Goal: Task Accomplishment & Management: Use online tool/utility

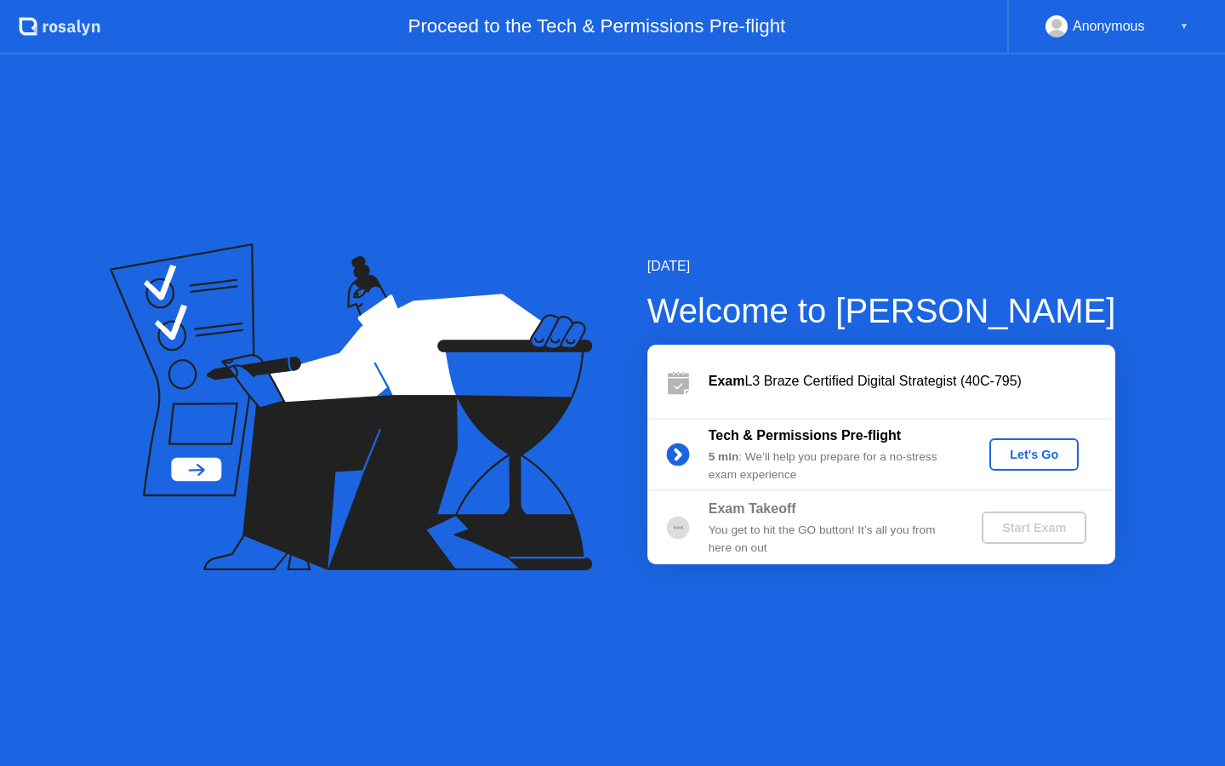
click at [1060, 456] on div "Let's Go" at bounding box center [1034, 454] width 76 height 14
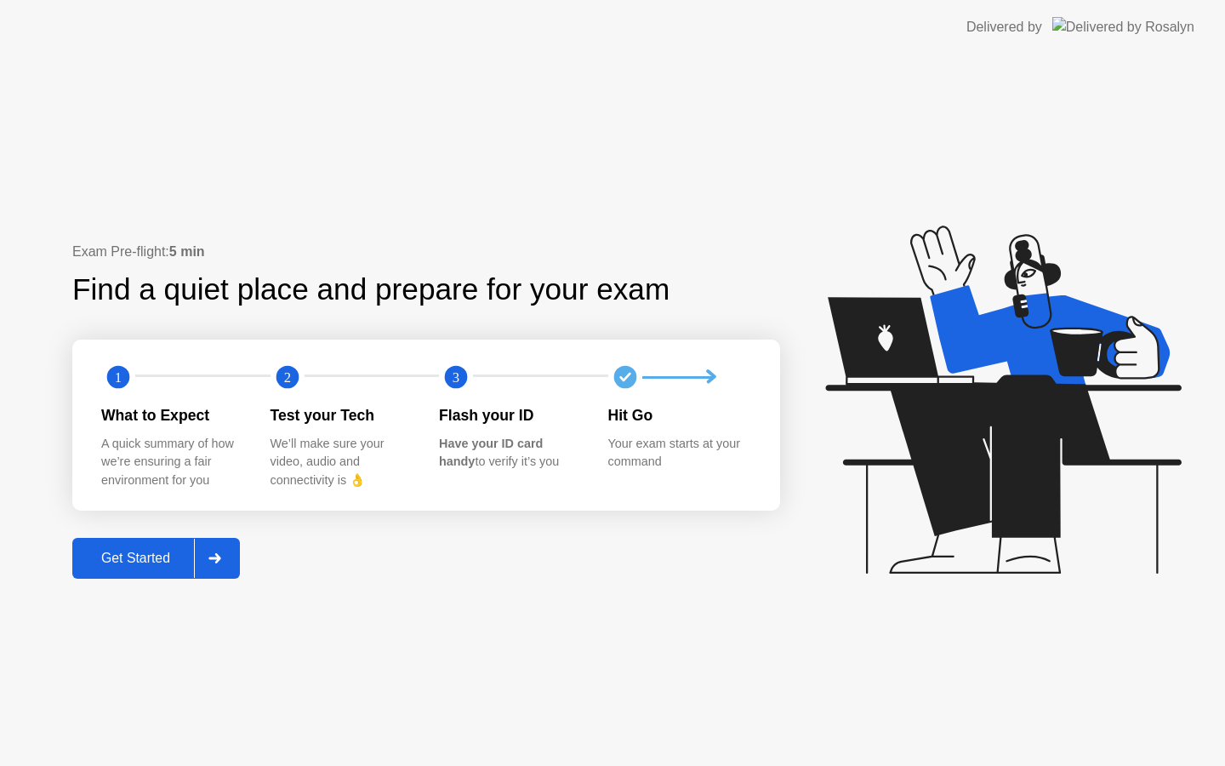
click at [93, 573] on button "Get Started" at bounding box center [156, 558] width 168 height 41
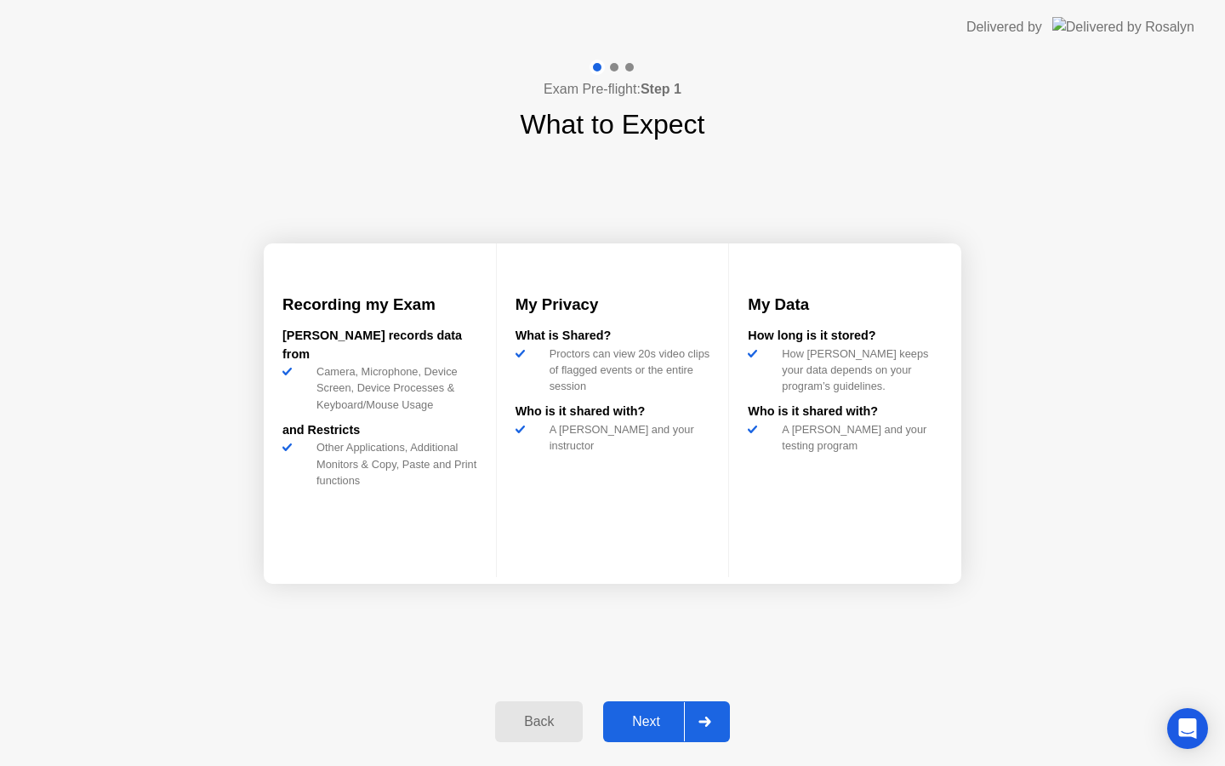
click at [645, 716] on div "Next" at bounding box center [646, 721] width 76 height 15
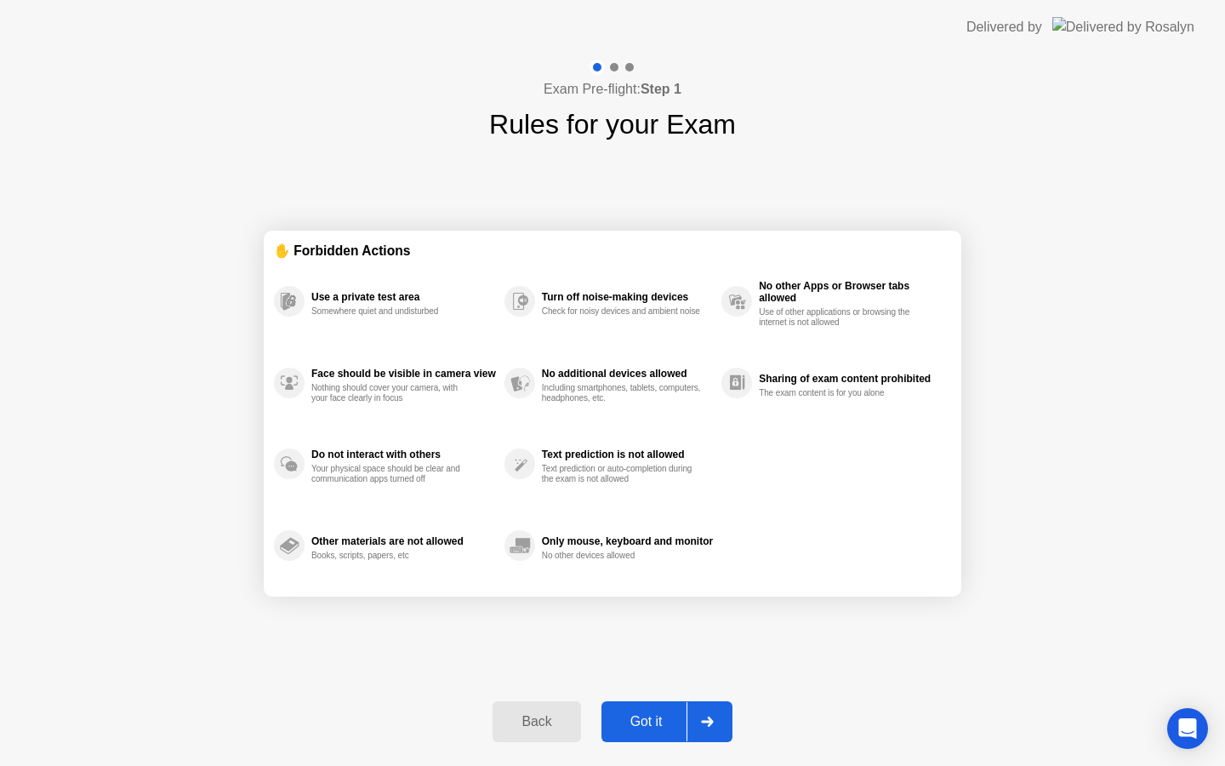
click at [649, 717] on div "Got it" at bounding box center [647, 721] width 80 height 15
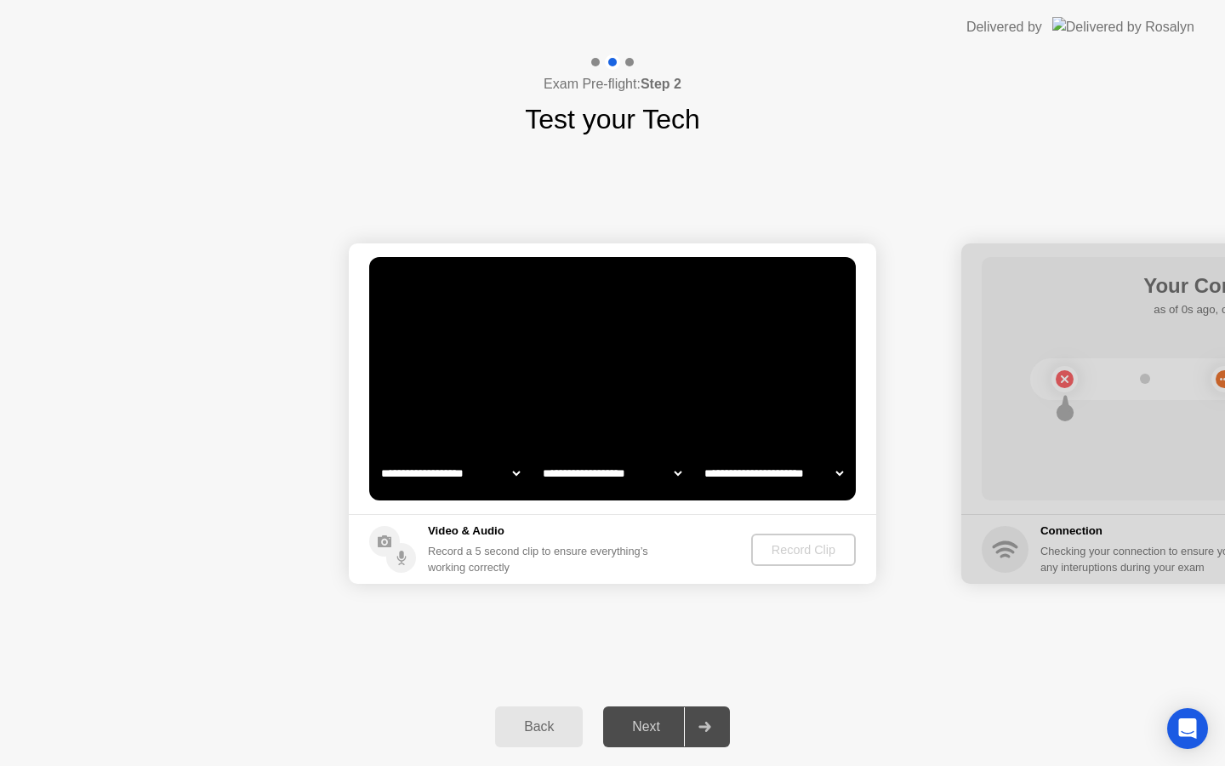
select select "**********"
select select "*******"
click at [645, 721] on div "Next" at bounding box center [646, 726] width 76 height 15
click at [783, 559] on button "Record Clip" at bounding box center [804, 549] width 103 height 32
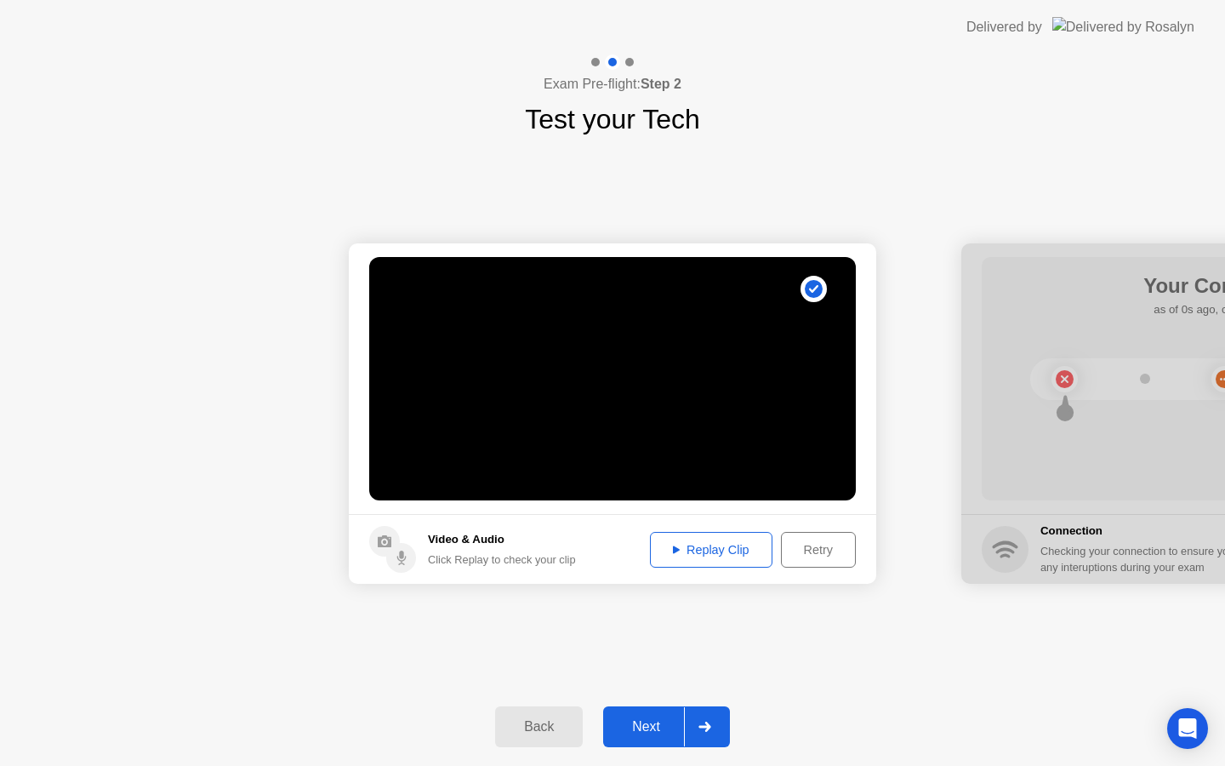
click at [648, 728] on div "Next" at bounding box center [646, 726] width 76 height 15
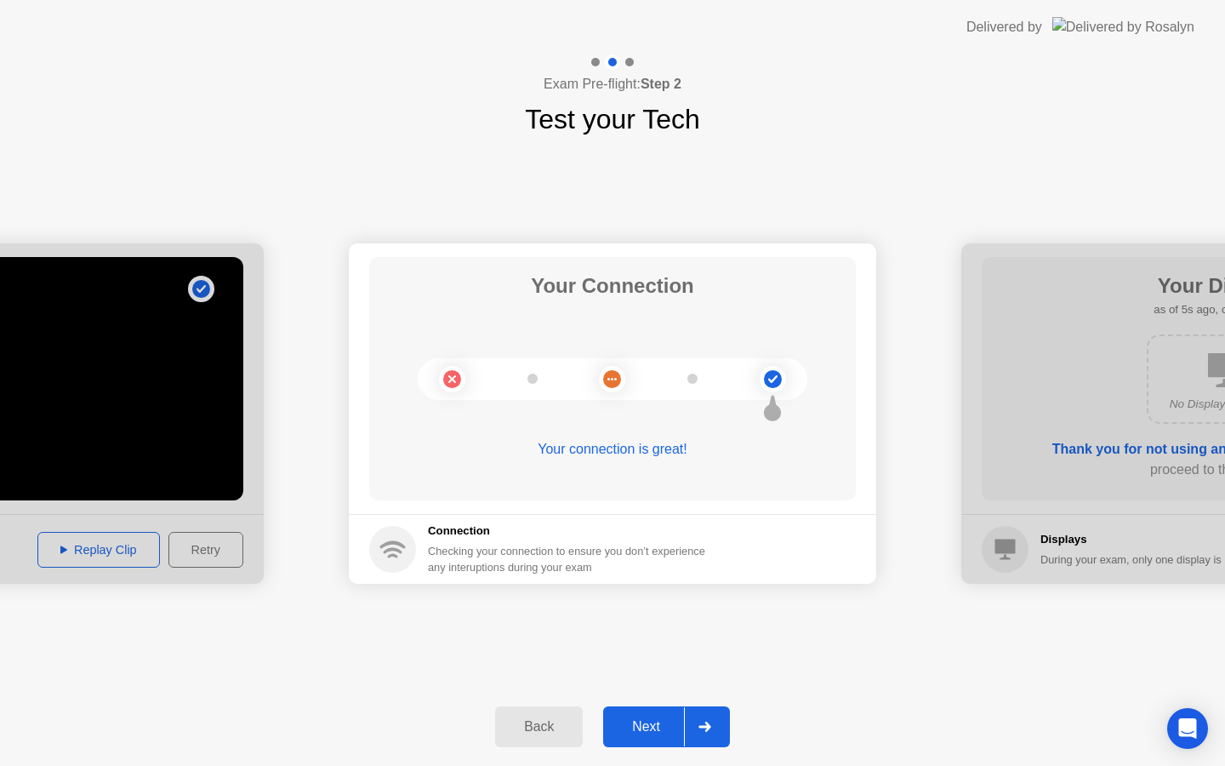
click at [641, 719] on div "Next" at bounding box center [646, 726] width 76 height 15
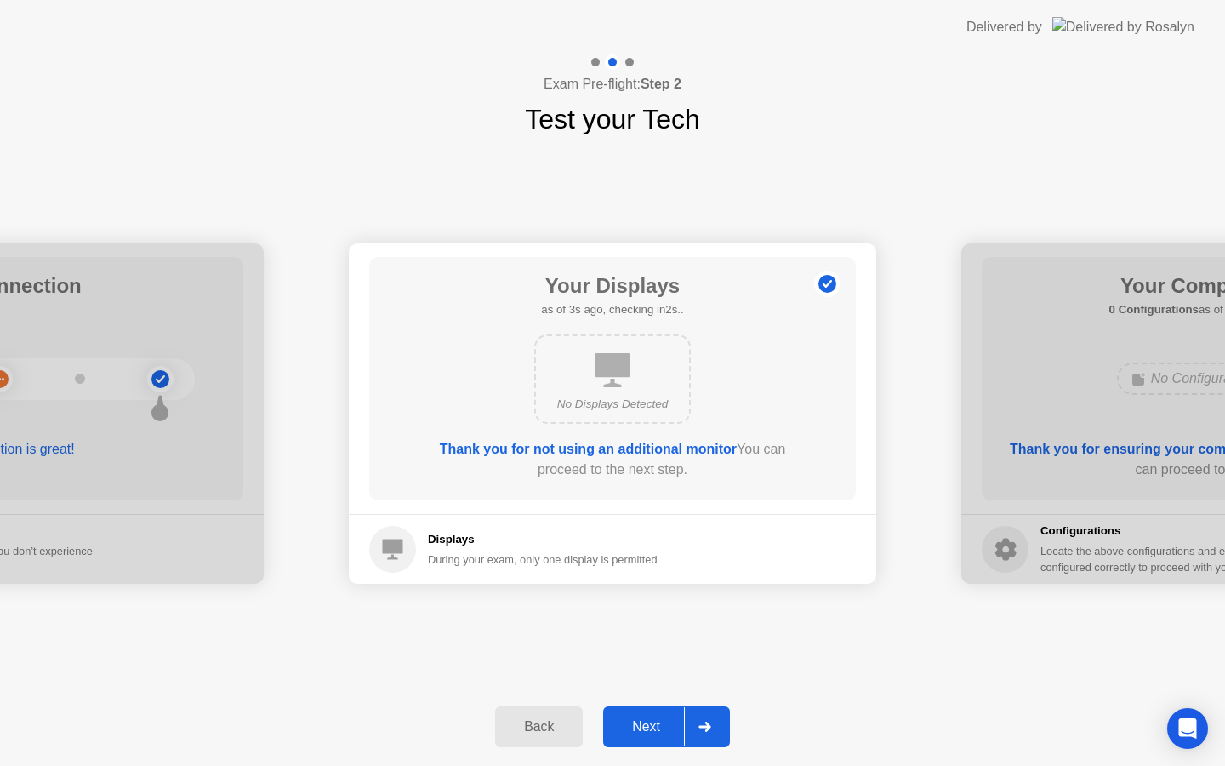
click at [641, 719] on div "Next" at bounding box center [646, 726] width 76 height 15
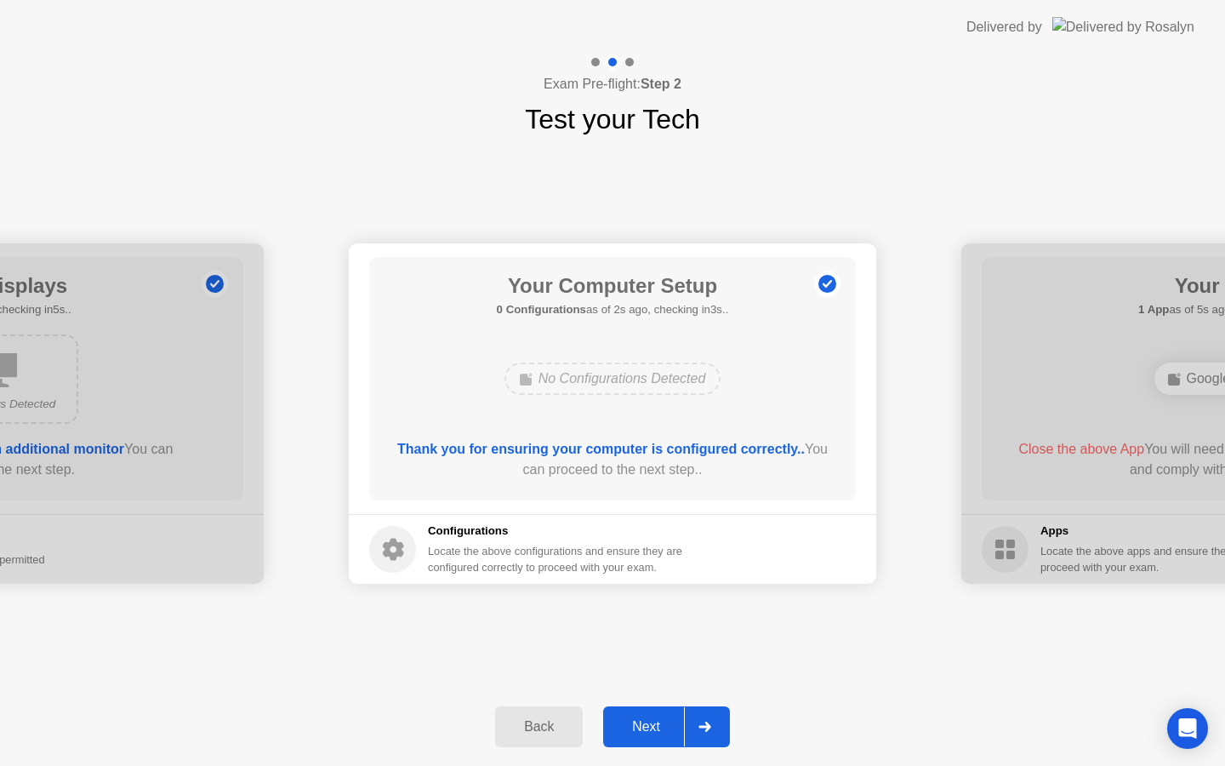
click at [641, 719] on div "Next" at bounding box center [646, 726] width 76 height 15
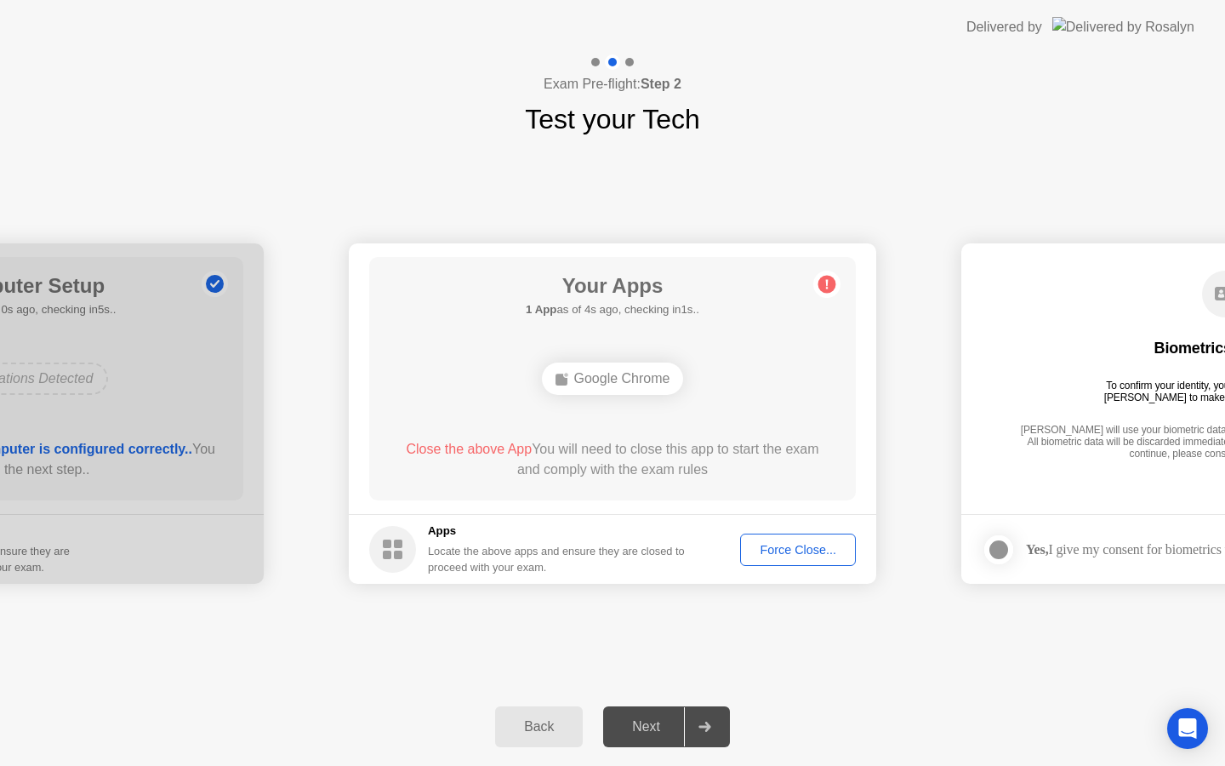
click at [777, 543] on div "Force Close..." at bounding box center [798, 550] width 104 height 14
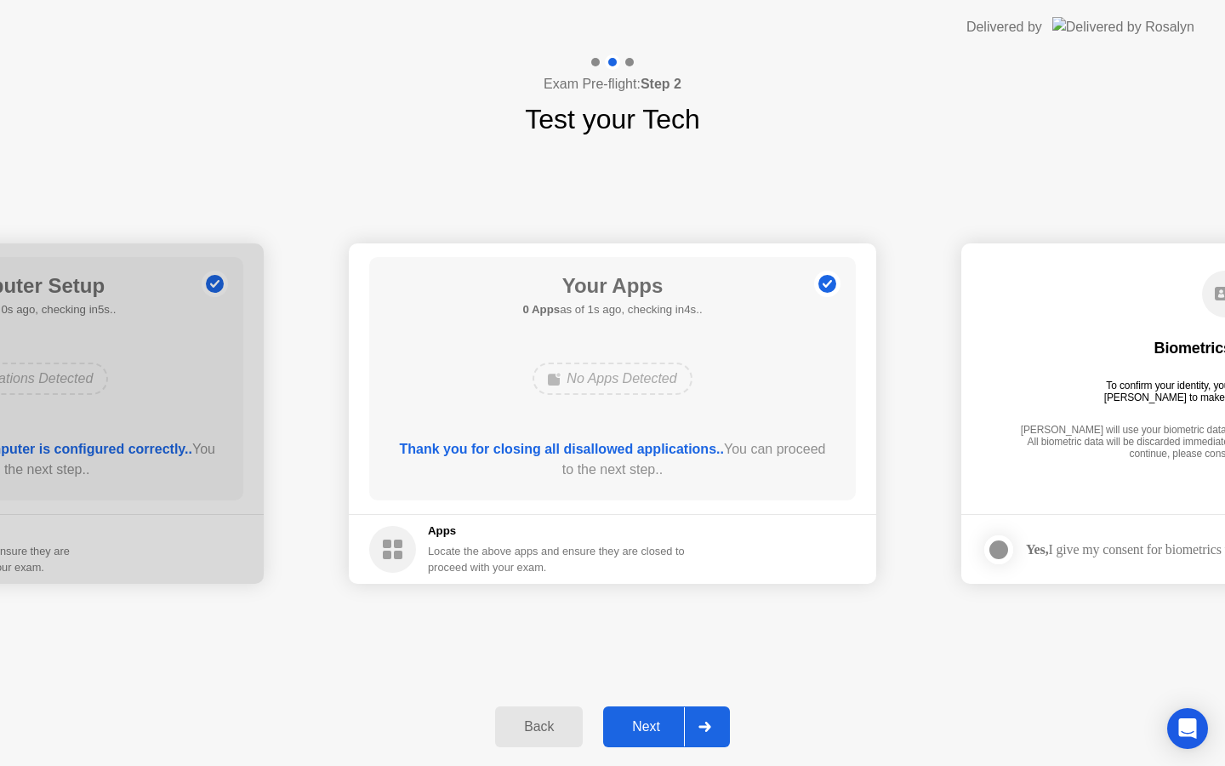
click at [643, 733] on div "Next" at bounding box center [646, 726] width 76 height 15
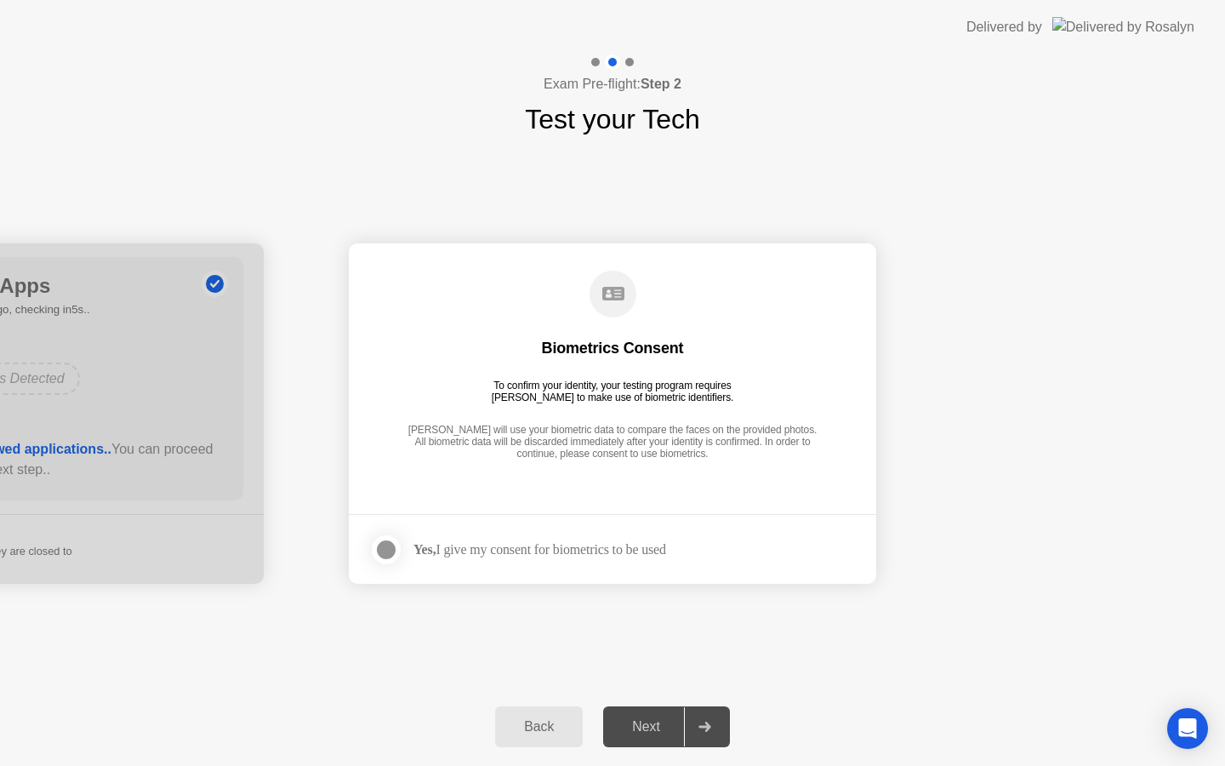
click at [437, 539] on div "Yes, I give my consent for biometrics to be used" at bounding box center [517, 550] width 297 height 34
click at [386, 550] on div at bounding box center [386, 549] width 20 height 20
click at [648, 723] on div "Next" at bounding box center [646, 726] width 76 height 15
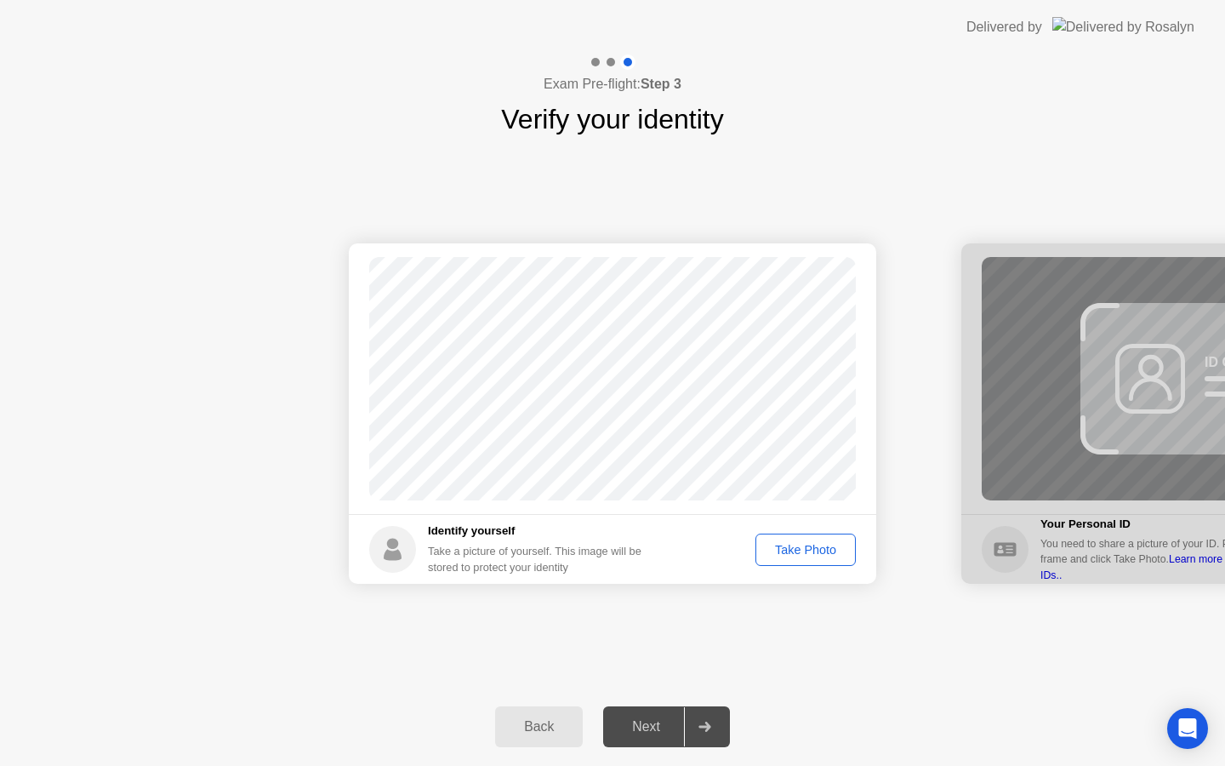
click at [802, 556] on div "Take Photo" at bounding box center [805, 550] width 88 height 14
click at [660, 732] on div "Next" at bounding box center [646, 726] width 76 height 15
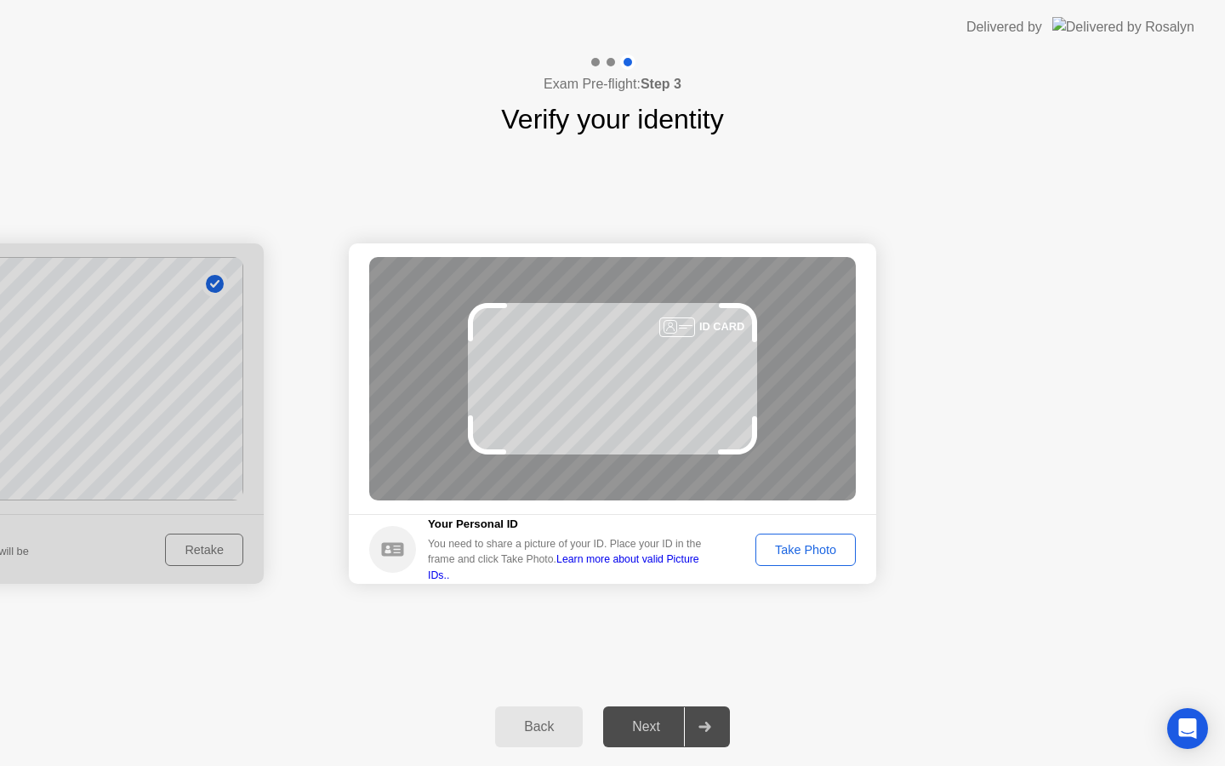
click at [791, 548] on div "Take Photo" at bounding box center [805, 550] width 88 height 14
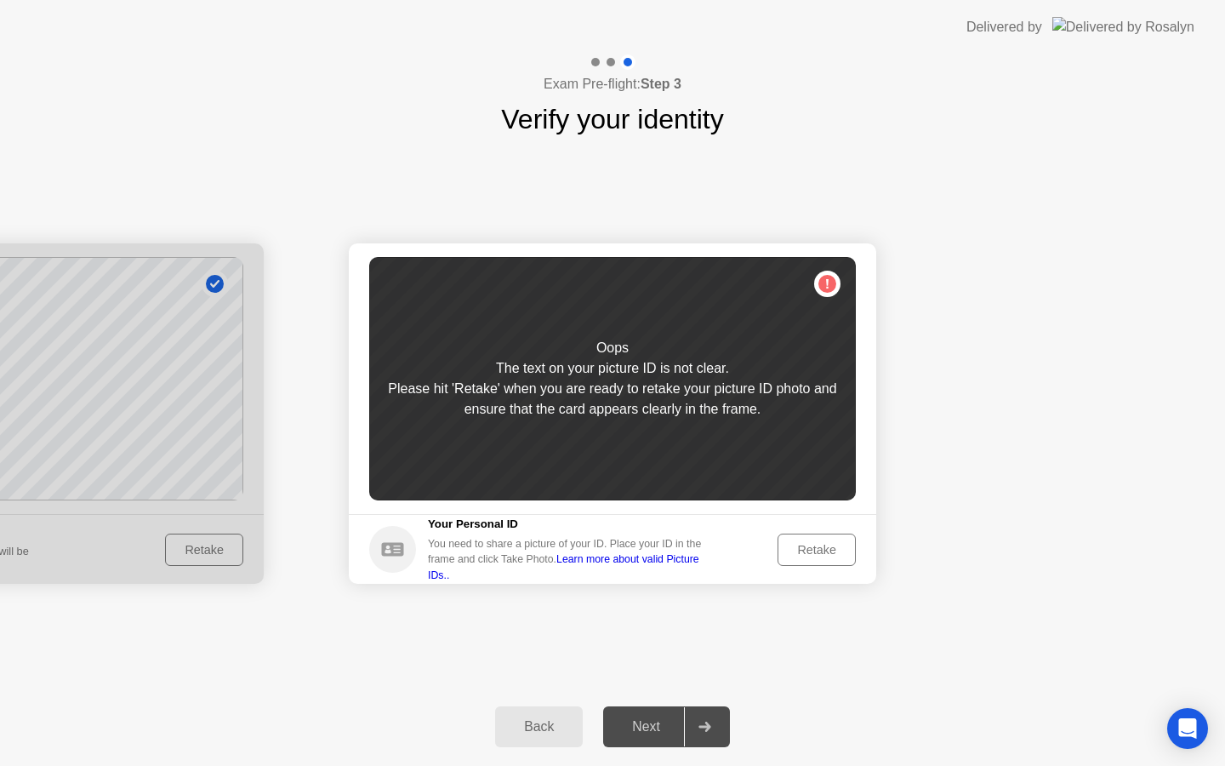
click at [791, 548] on div "Retake" at bounding box center [816, 550] width 66 height 14
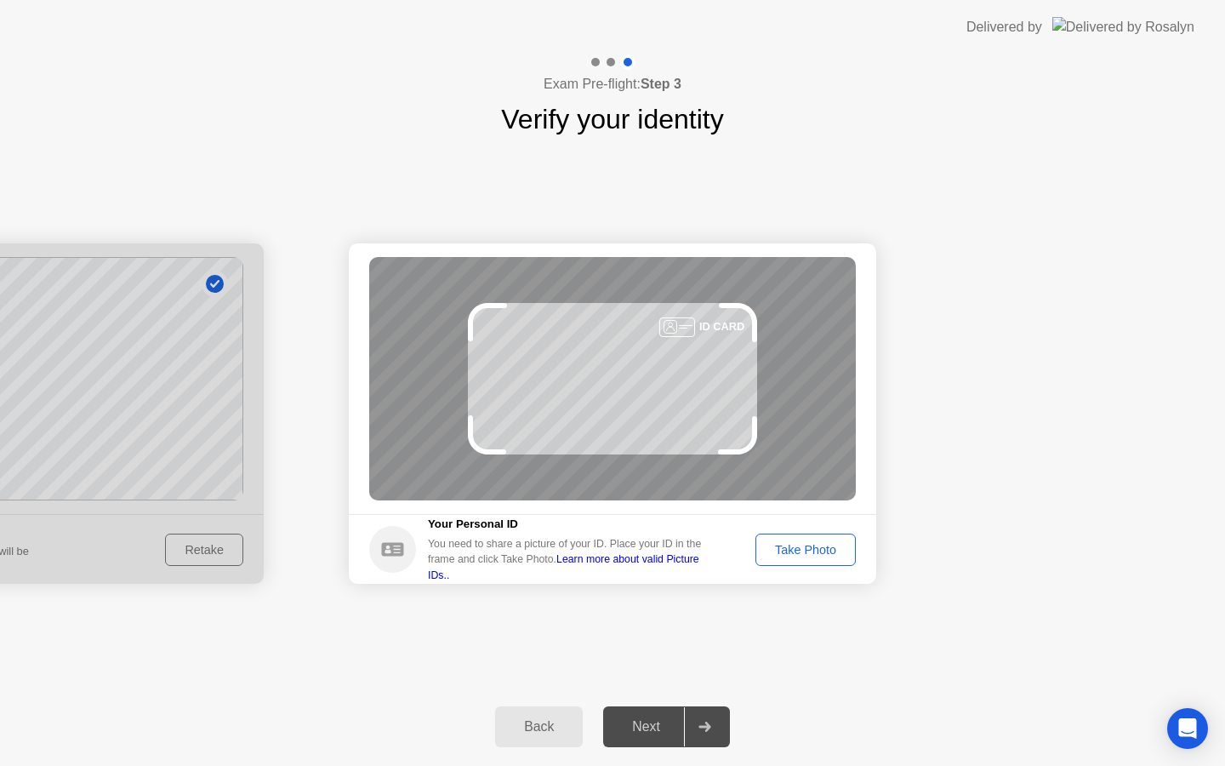
click at [791, 548] on div "Take Photo" at bounding box center [805, 550] width 88 height 14
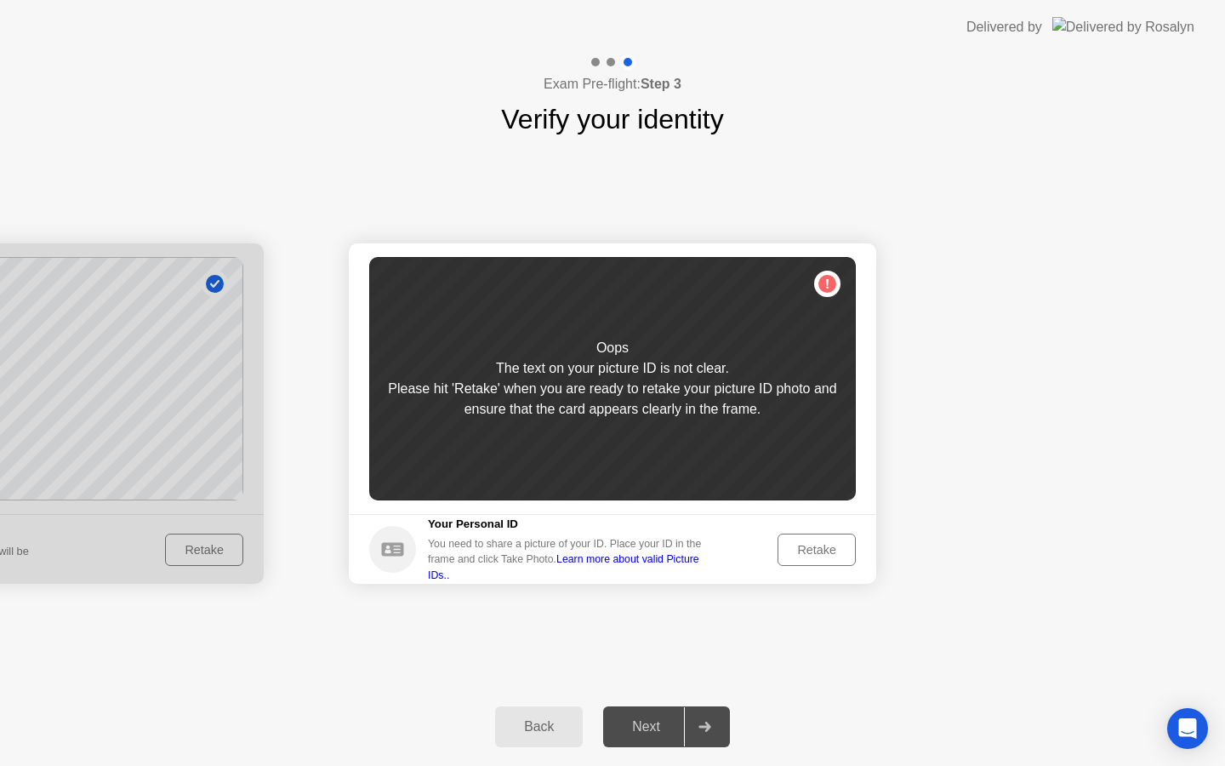
click at [791, 548] on div "Retake" at bounding box center [816, 550] width 66 height 14
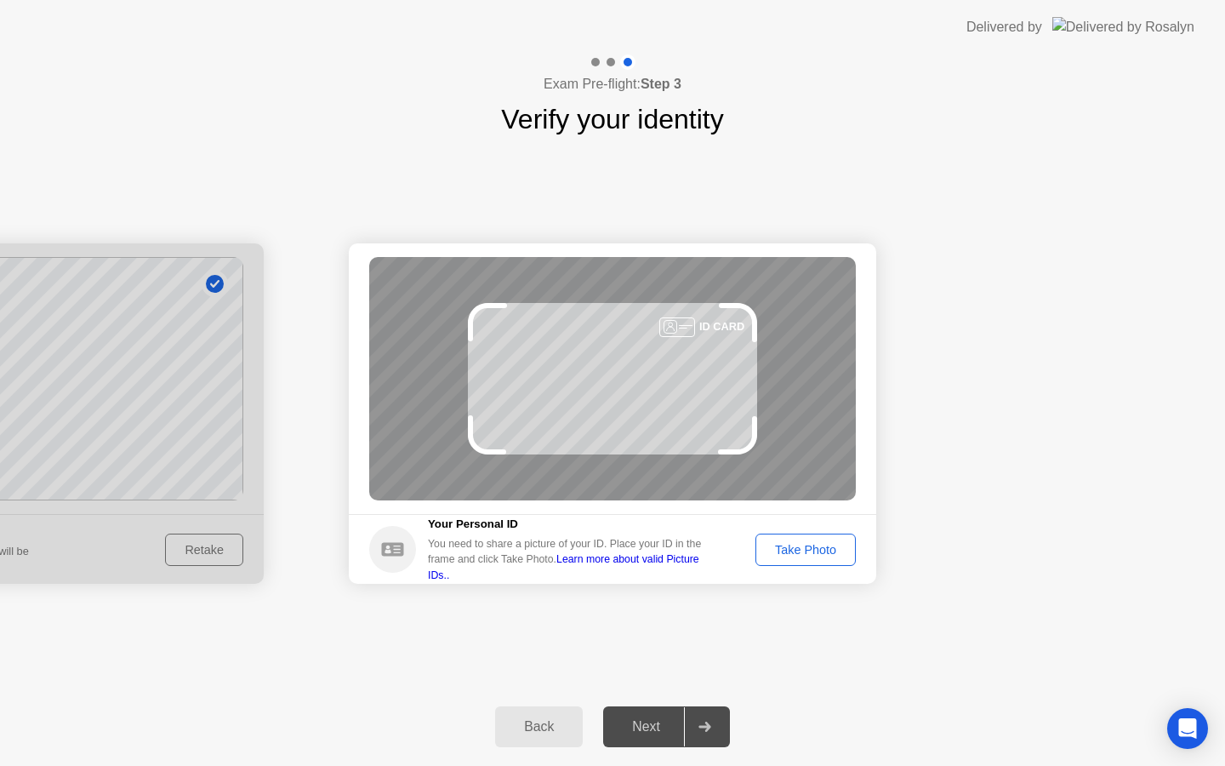
click at [791, 548] on div "Take Photo" at bounding box center [805, 550] width 88 height 14
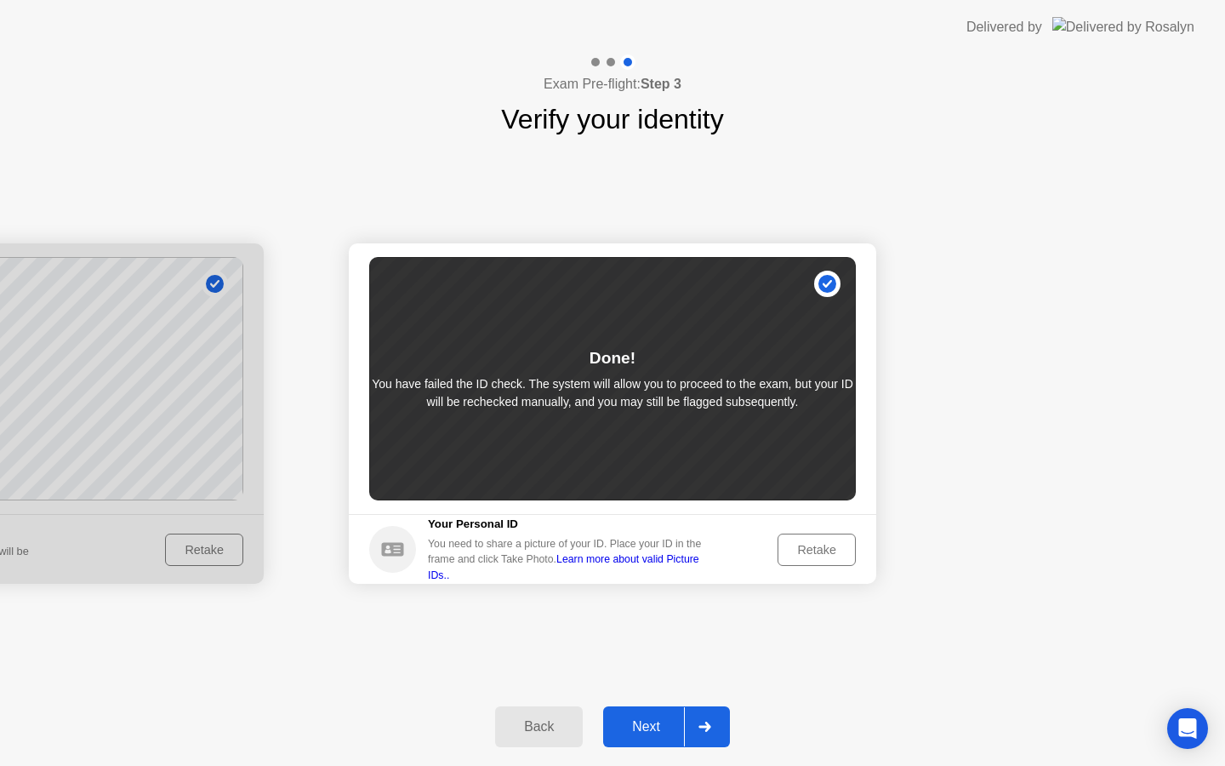
click at [664, 732] on div "Next" at bounding box center [646, 726] width 76 height 15
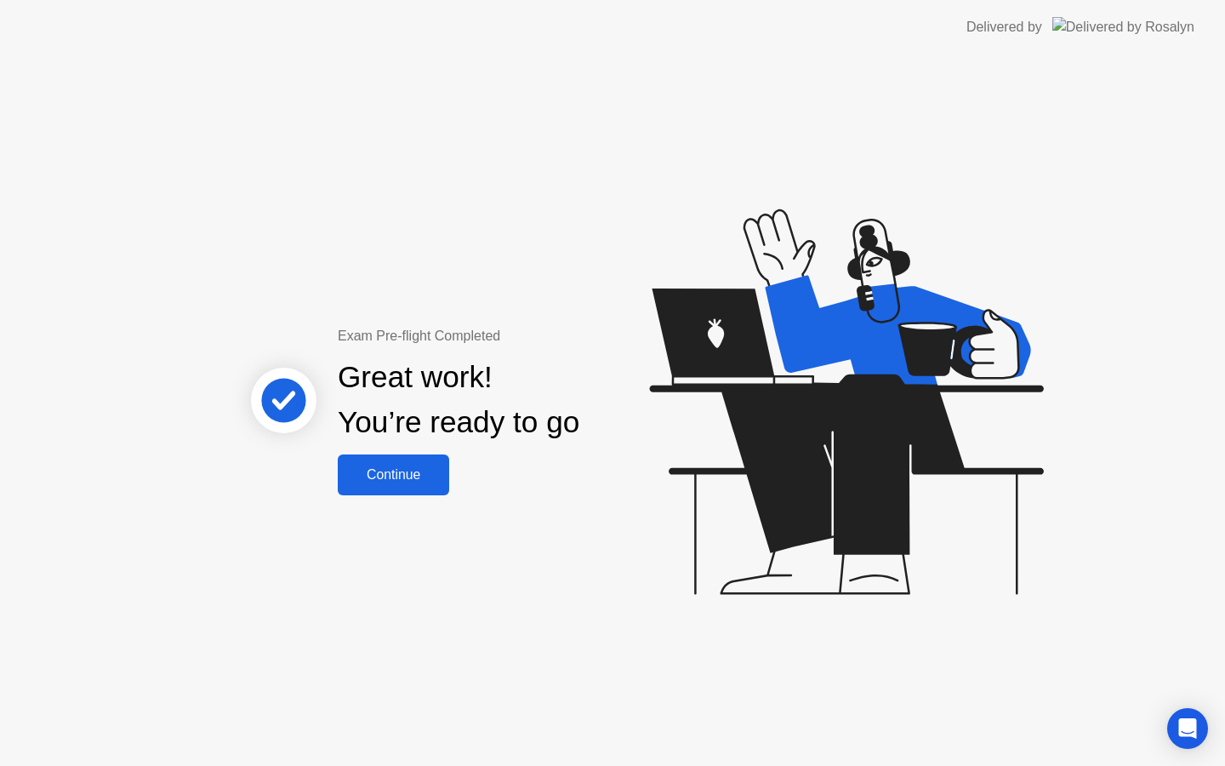
click at [406, 497] on div "Exam Pre-flight Completed Great work! You’re ready to go Continue" at bounding box center [612, 409] width 1225 height 711
click at [362, 463] on button "Continue" at bounding box center [393, 474] width 111 height 41
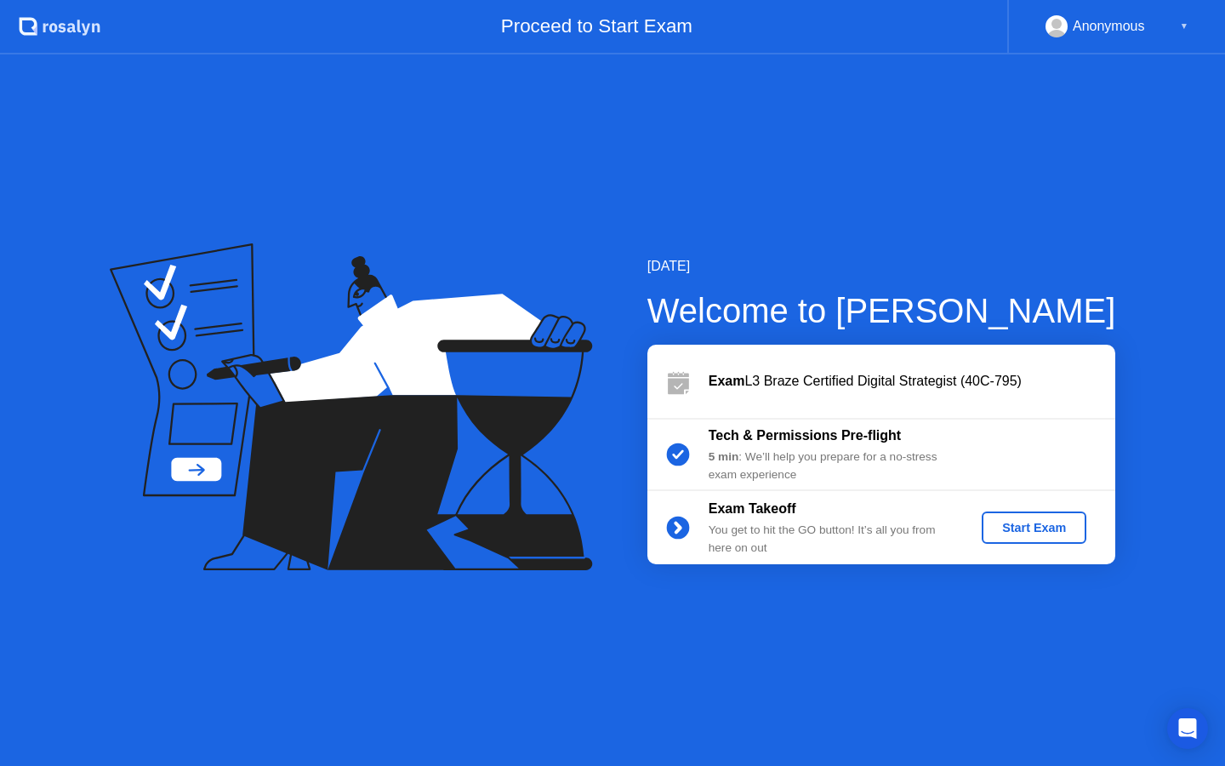
click at [1051, 521] on div "Start Exam" at bounding box center [1033, 528] width 91 height 14
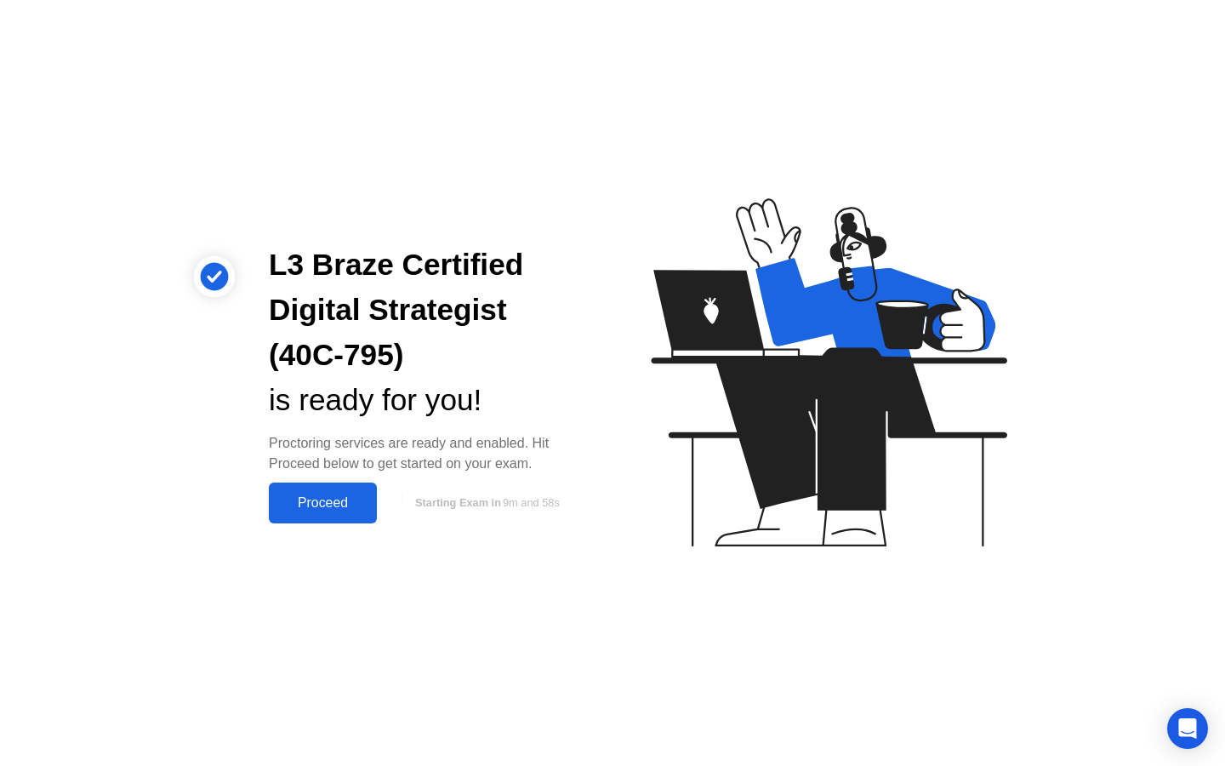
click at [333, 495] on div "Proceed" at bounding box center [323, 502] width 98 height 15
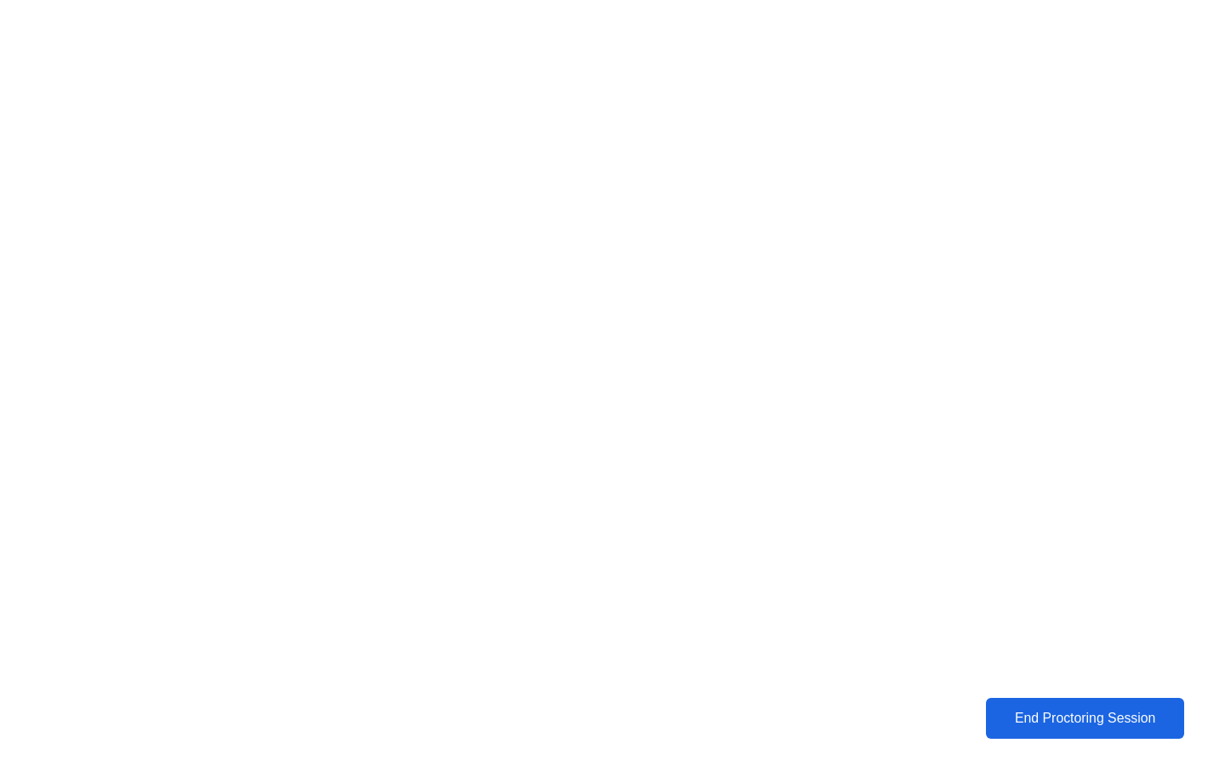
click at [1065, 726] on div "End Proctoring Session" at bounding box center [1085, 717] width 188 height 15
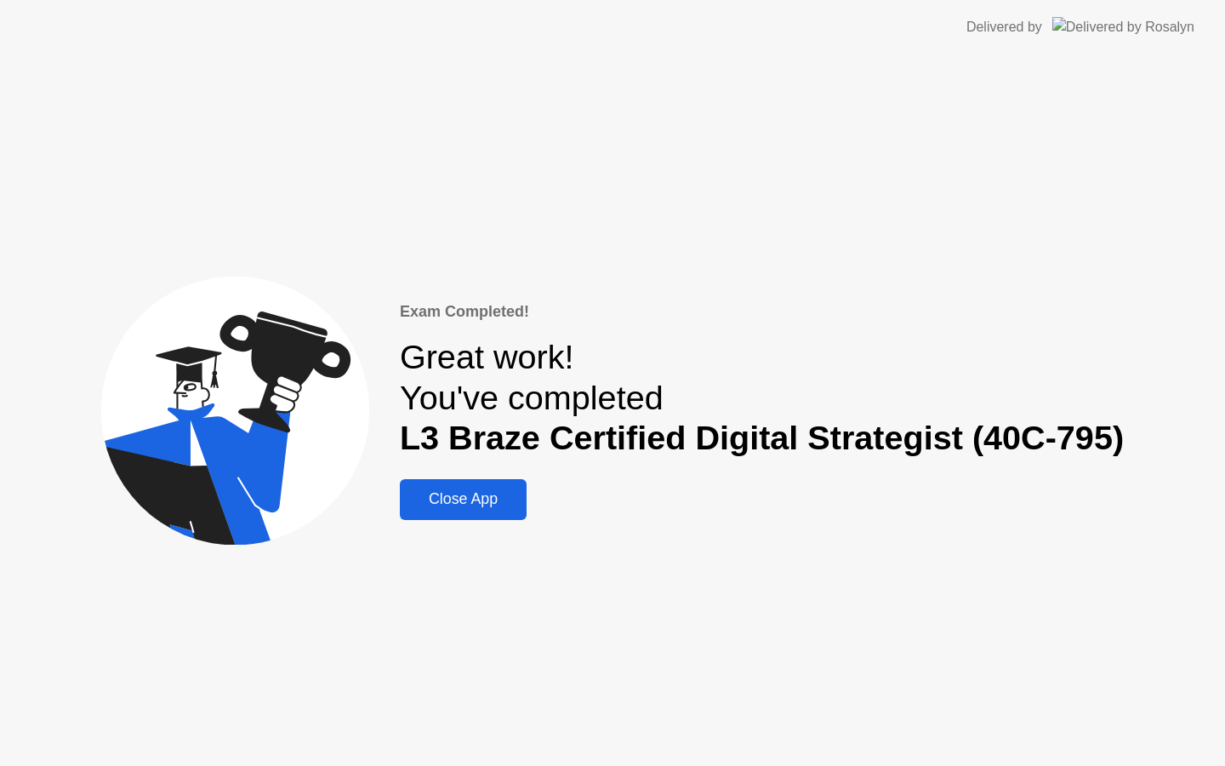
click at [468, 498] on div "Close App" at bounding box center [463, 499] width 117 height 18
